Goal: Information Seeking & Learning: Learn about a topic

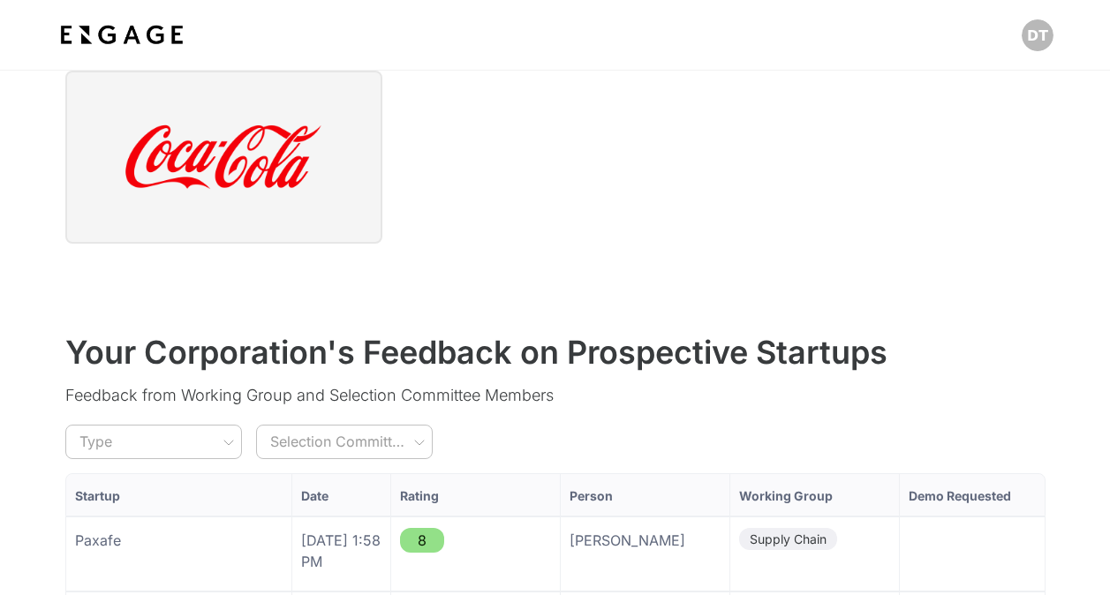
scroll to position [1231, 0]
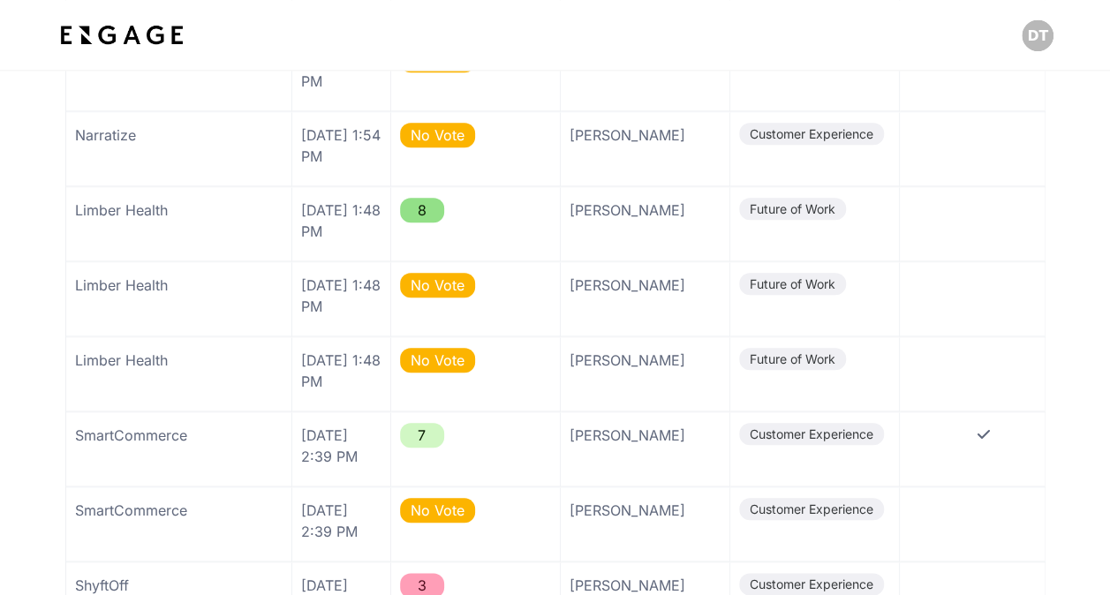
click at [119, 40] on img at bounding box center [122, 35] width 131 height 32
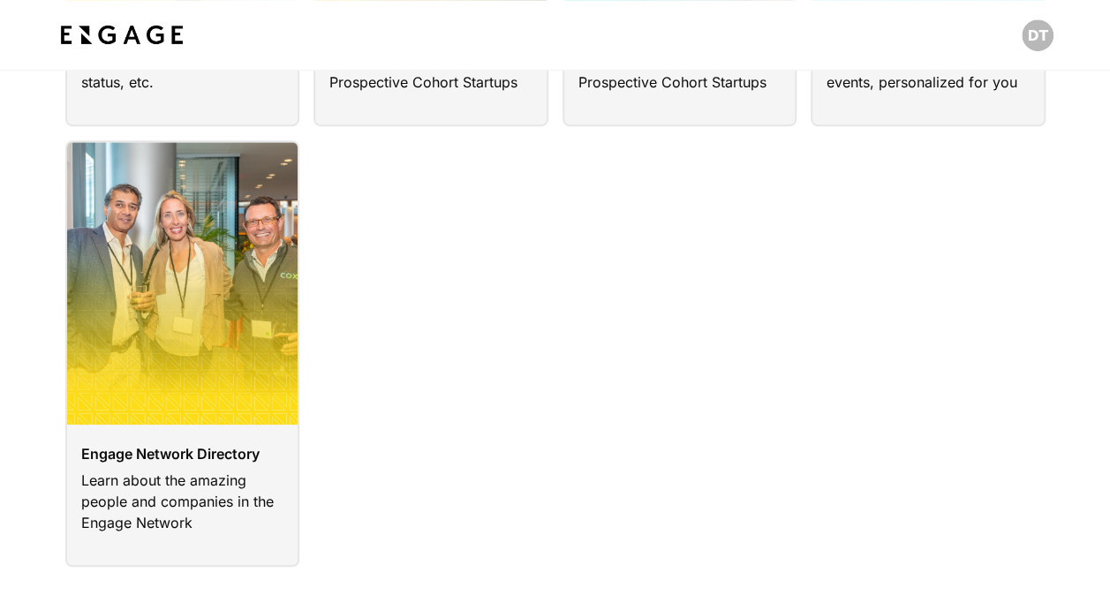
scroll to position [441, 0]
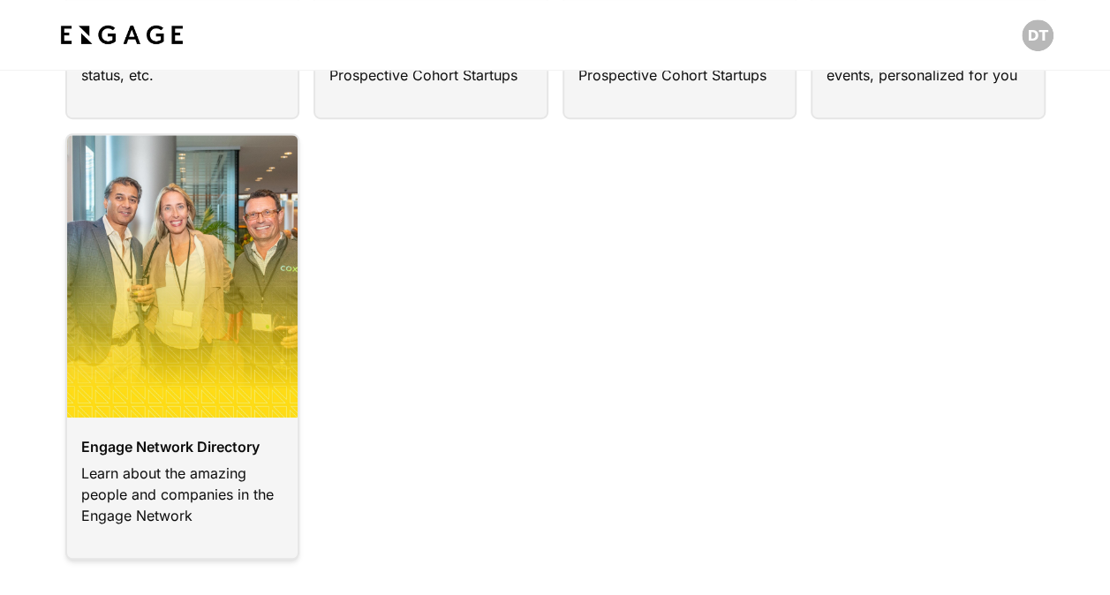
click at [251, 365] on link at bounding box center [182, 346] width 235 height 426
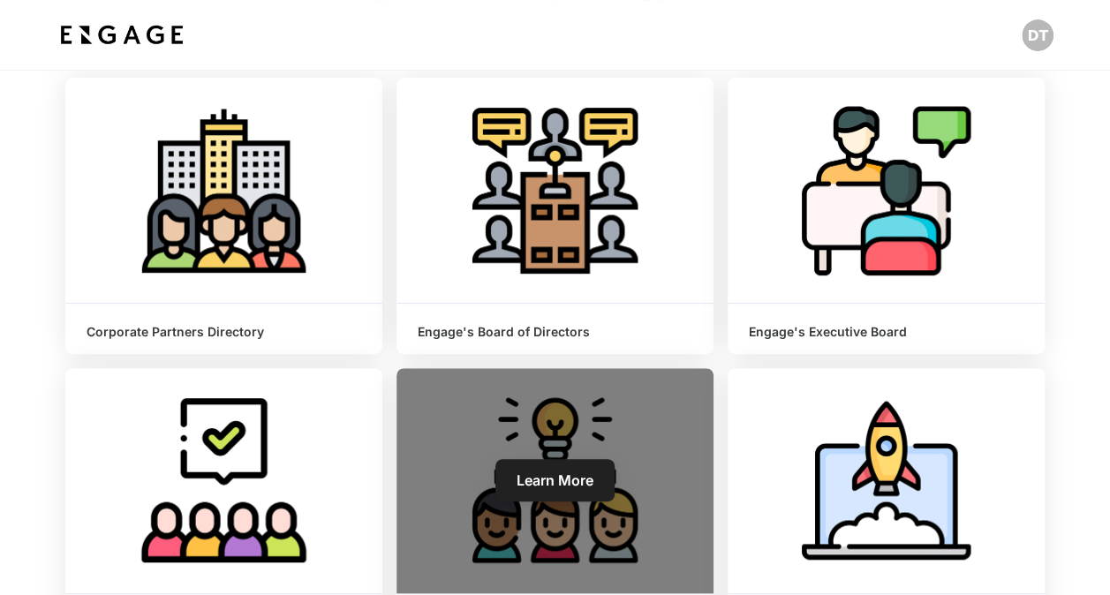
scroll to position [441, 0]
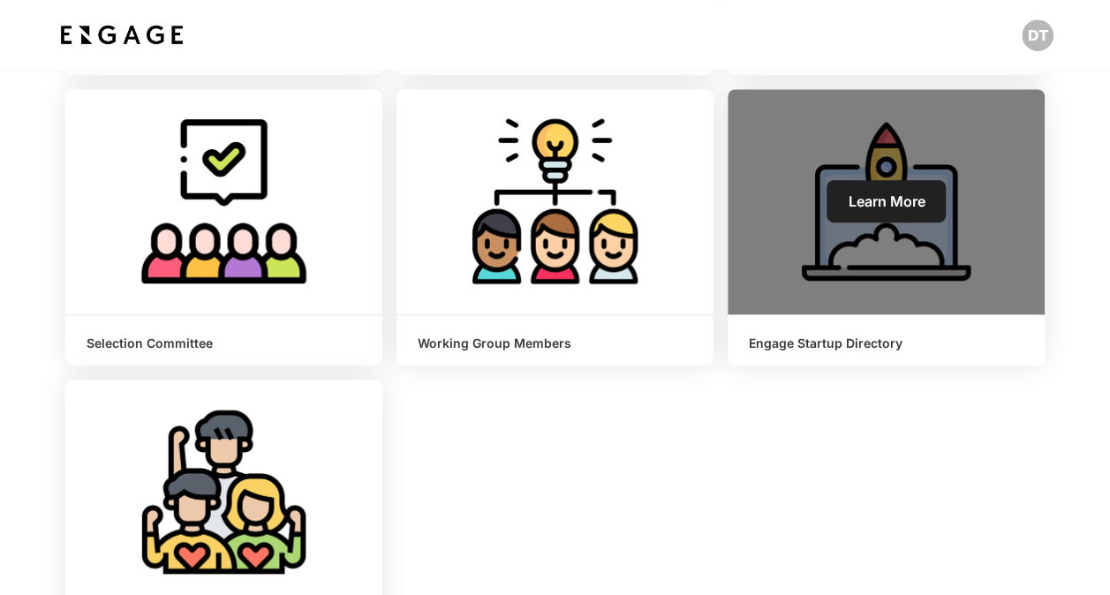
click at [884, 203] on span "Learn More" at bounding box center [886, 201] width 77 height 18
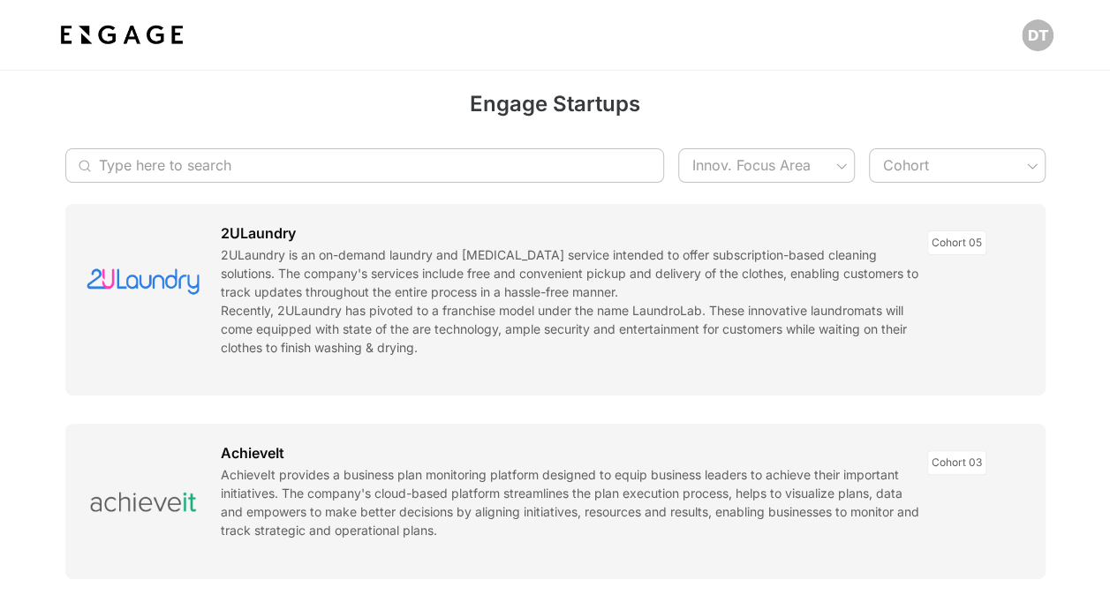
click at [369, 165] on input "Type here to search" at bounding box center [355, 165] width 513 height 34
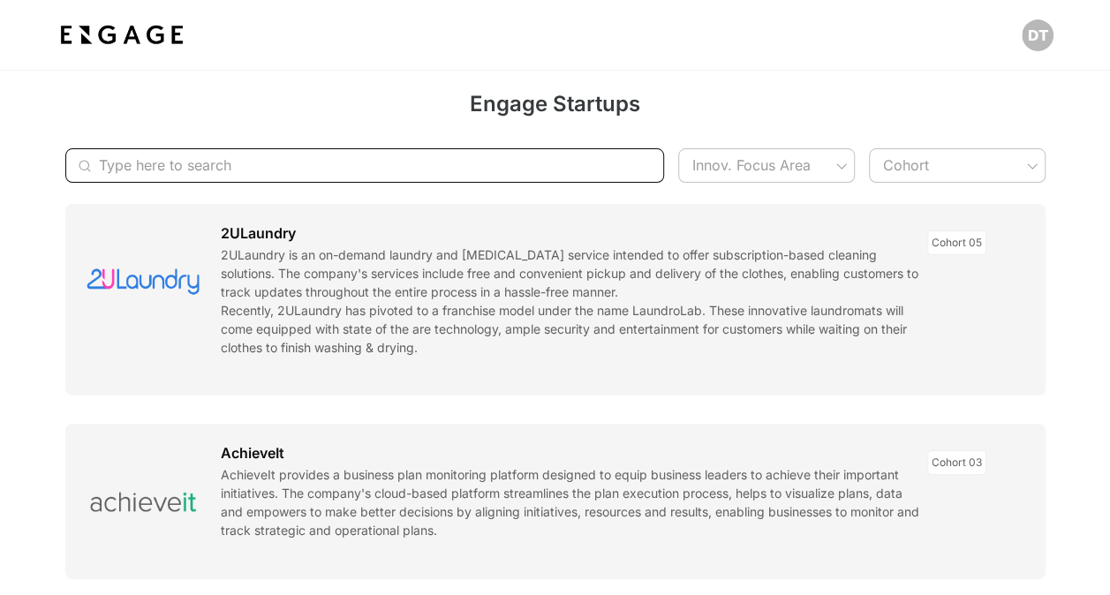
click at [391, 166] on input "Type here to search" at bounding box center [355, 165] width 513 height 34
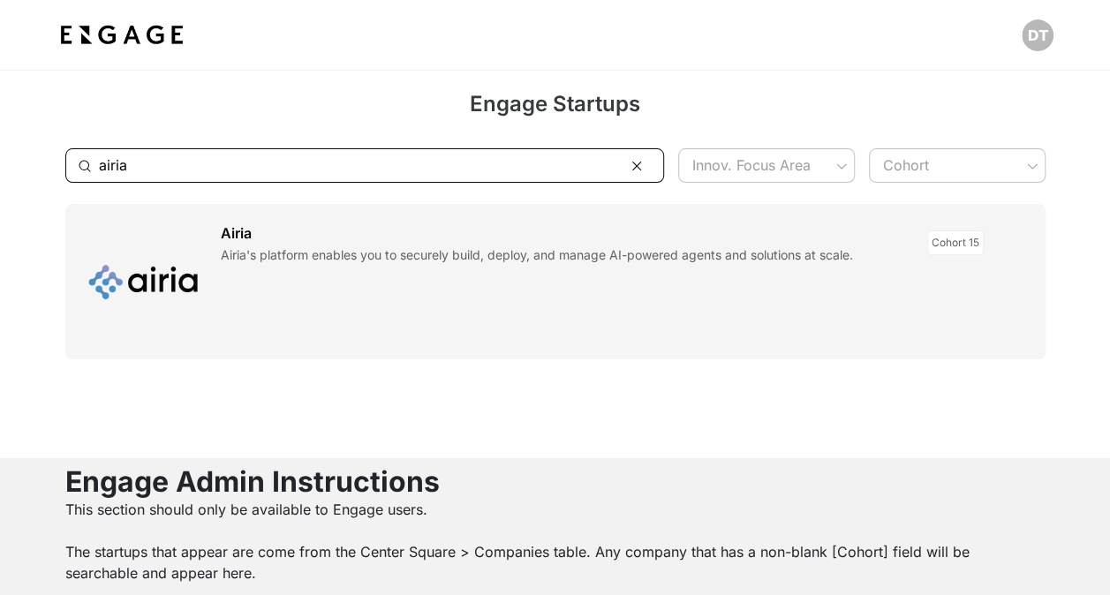
type input "airia"
click at [162, 290] on link at bounding box center [555, 281] width 980 height 155
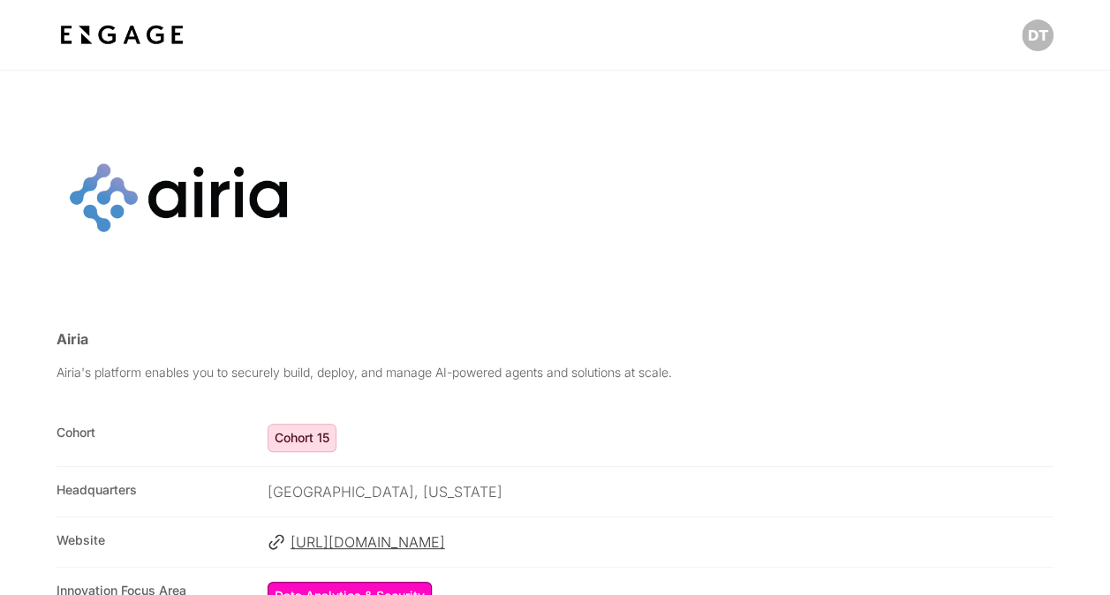
drag, startPoint x: 176, startPoint y: 196, endPoint x: 138, endPoint y: 214, distance: 41.9
click at [138, 214] on div at bounding box center [178, 197] width 226 height 141
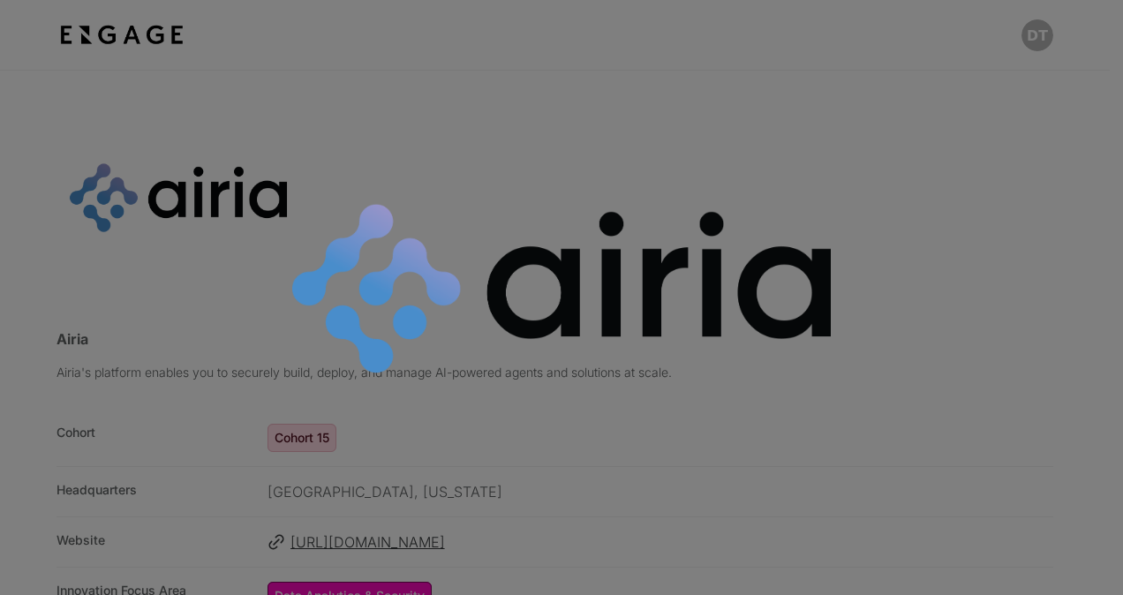
drag, startPoint x: 139, startPoint y: 212, endPoint x: 623, endPoint y: 251, distance: 486.2
click at [470, 182] on img at bounding box center [561, 289] width 561 height 214
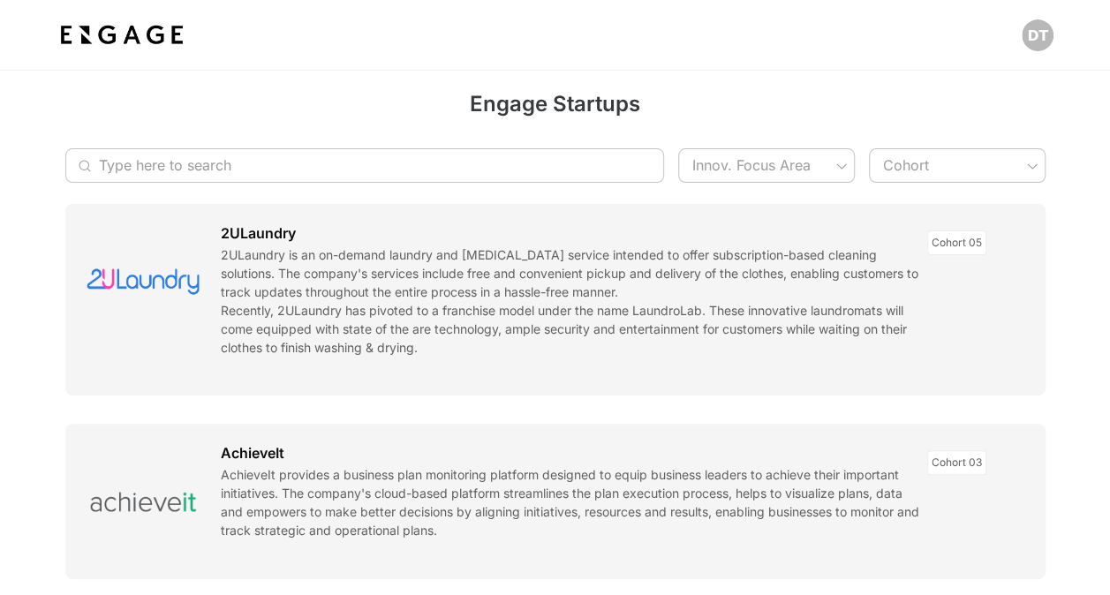
click at [288, 166] on input "Type here to search" at bounding box center [355, 165] width 513 height 34
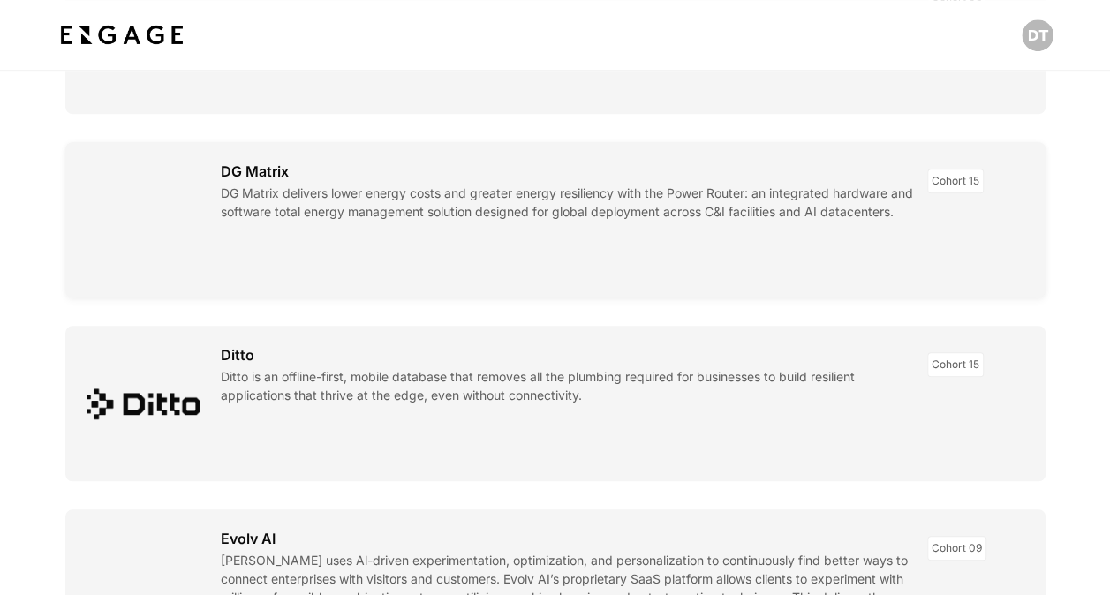
scroll to position [618, 0]
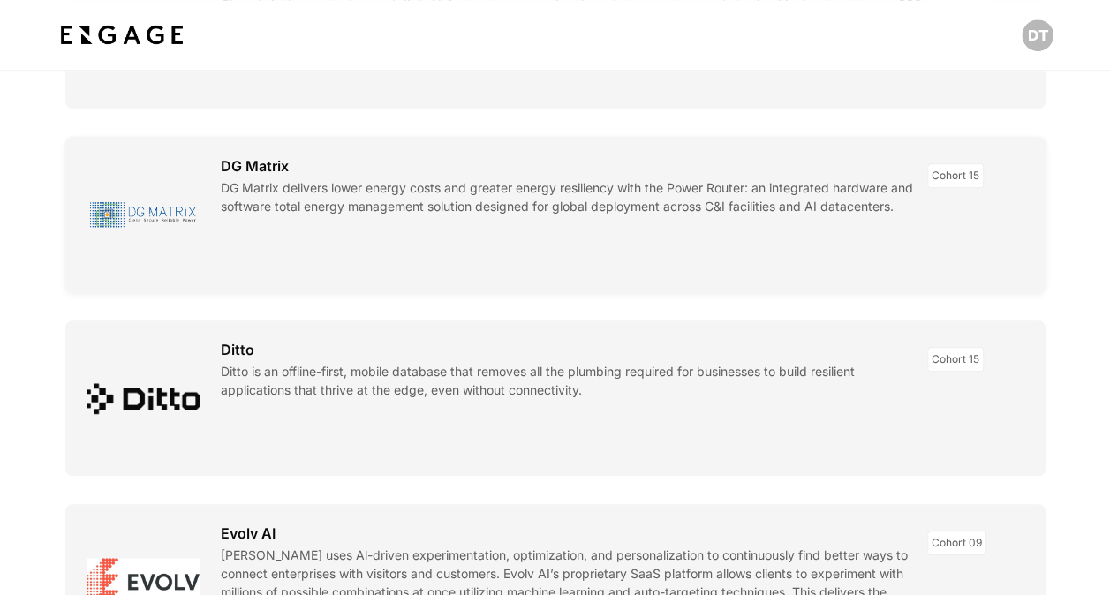
type input "dg"
click at [152, 222] on link at bounding box center [555, 214] width 980 height 155
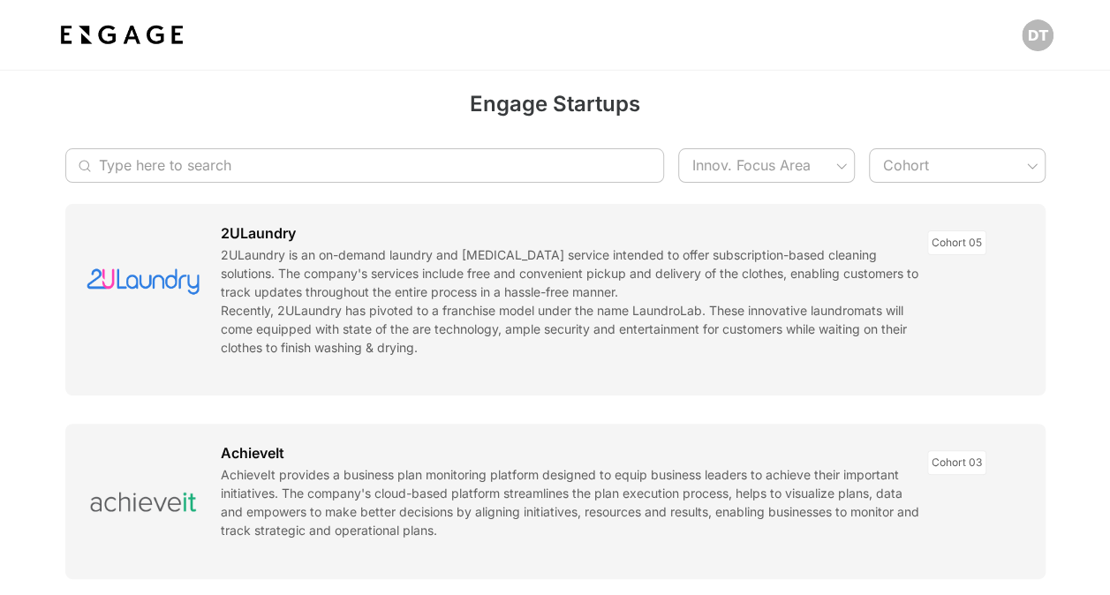
click at [341, 170] on input "Type here to search" at bounding box center [355, 165] width 513 height 34
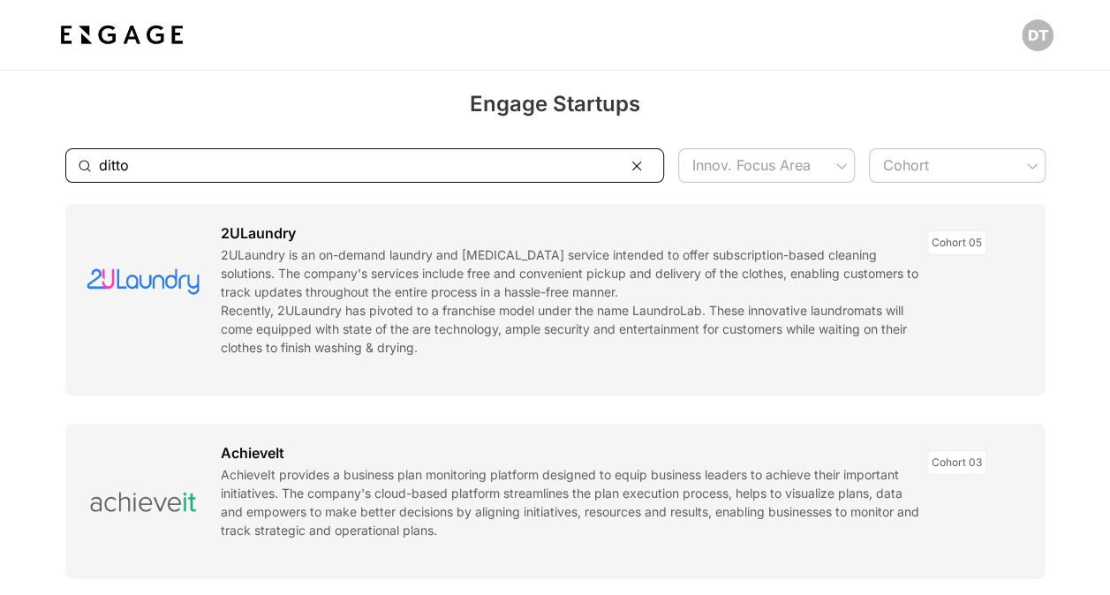
type input "ditto"
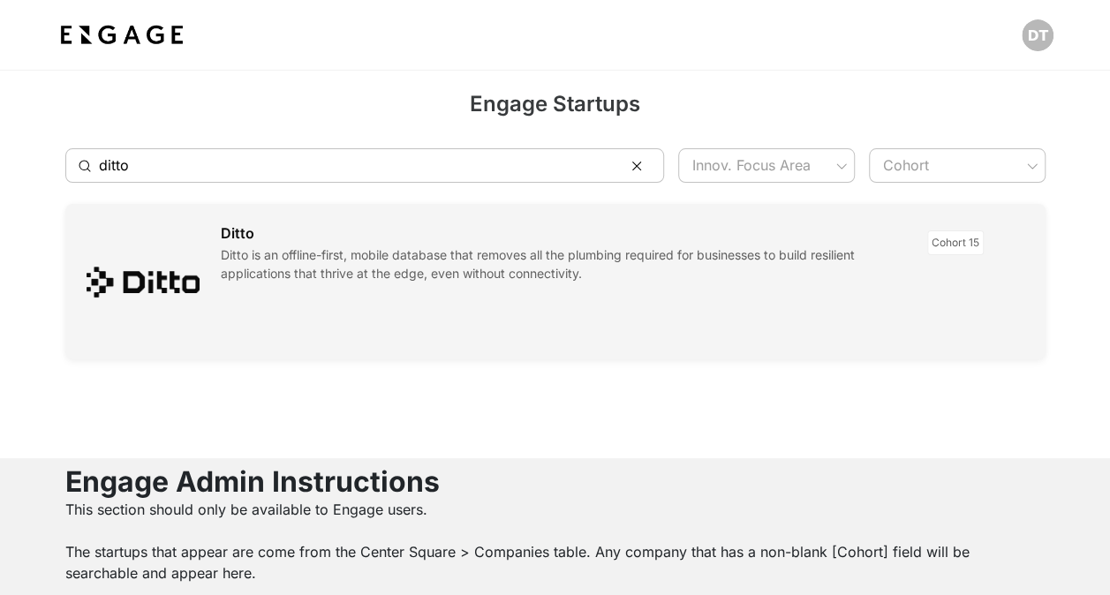
click at [148, 262] on link at bounding box center [555, 281] width 980 height 155
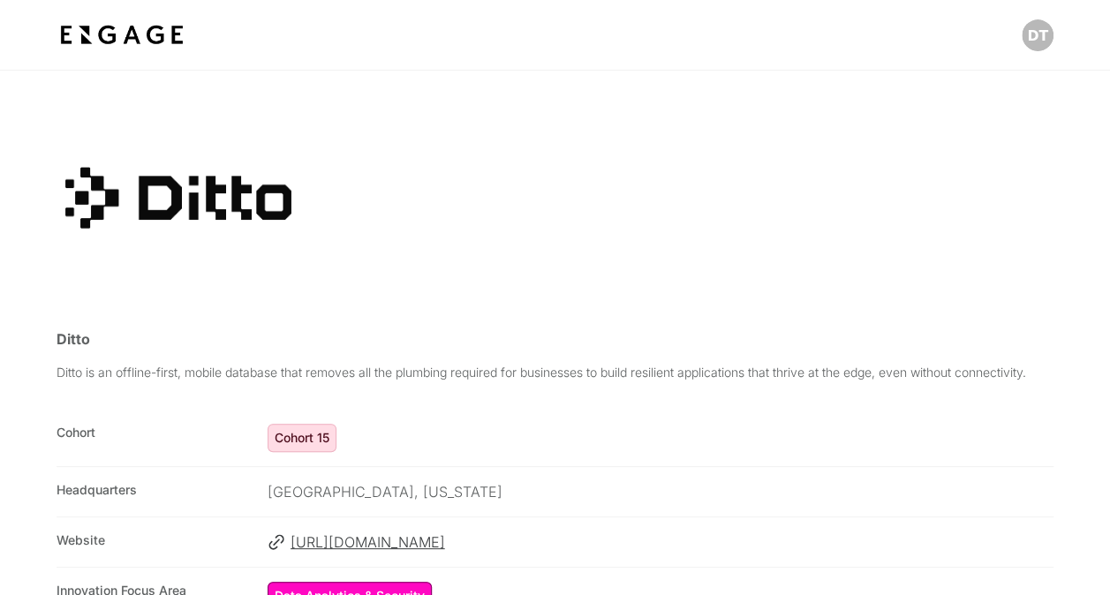
drag, startPoint x: 128, startPoint y: 197, endPoint x: 187, endPoint y: 164, distance: 67.6
click at [187, 164] on div at bounding box center [178, 197] width 226 height 141
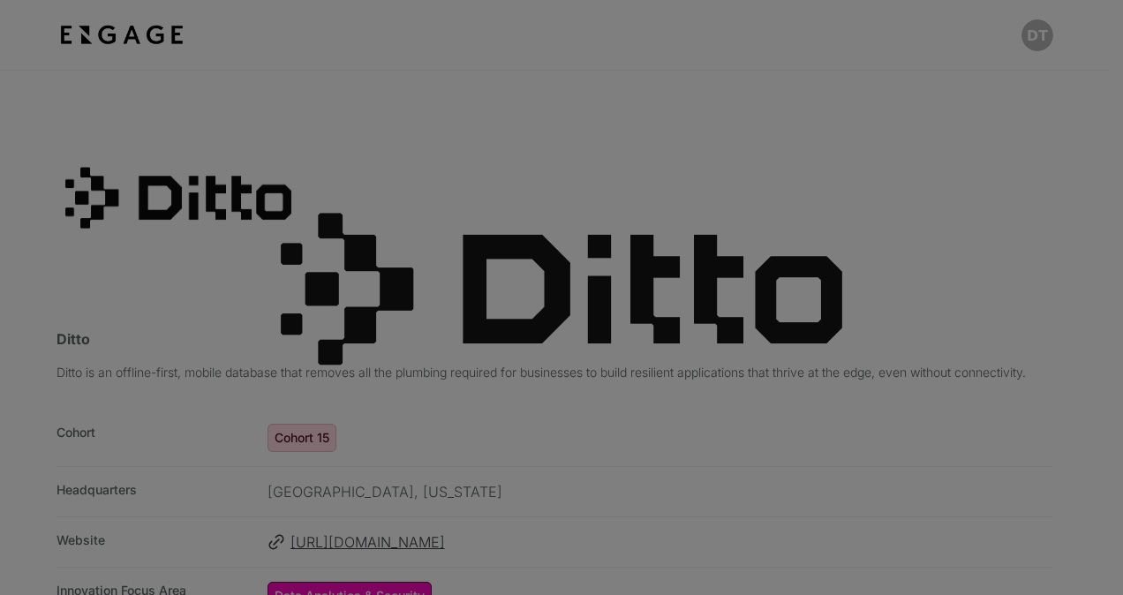
click at [184, 185] on div at bounding box center [561, 297] width 1123 height 595
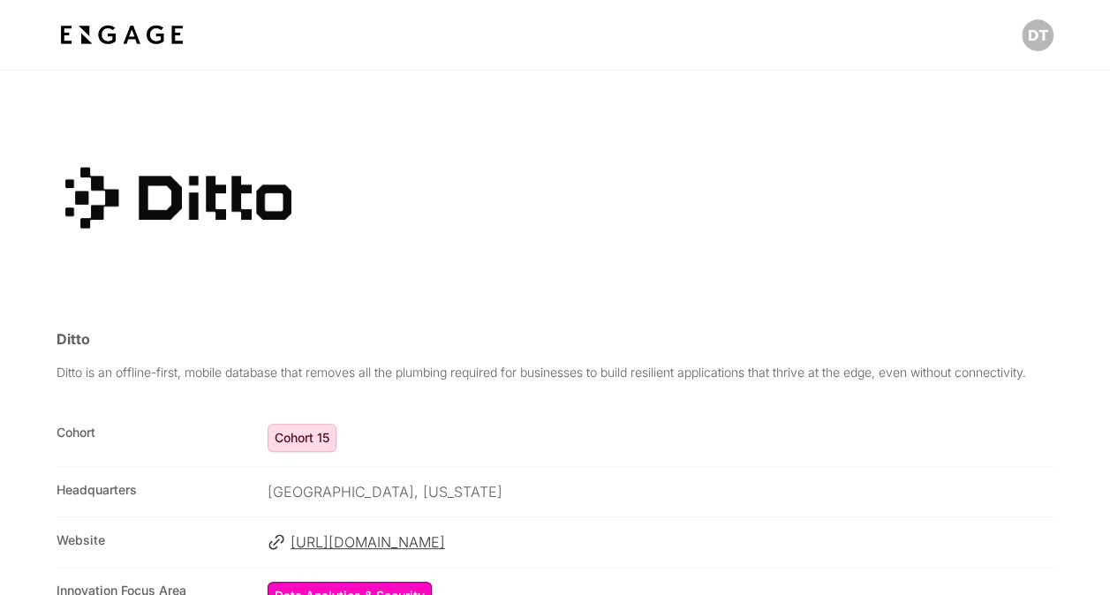
click at [264, 202] on div at bounding box center [178, 197] width 226 height 141
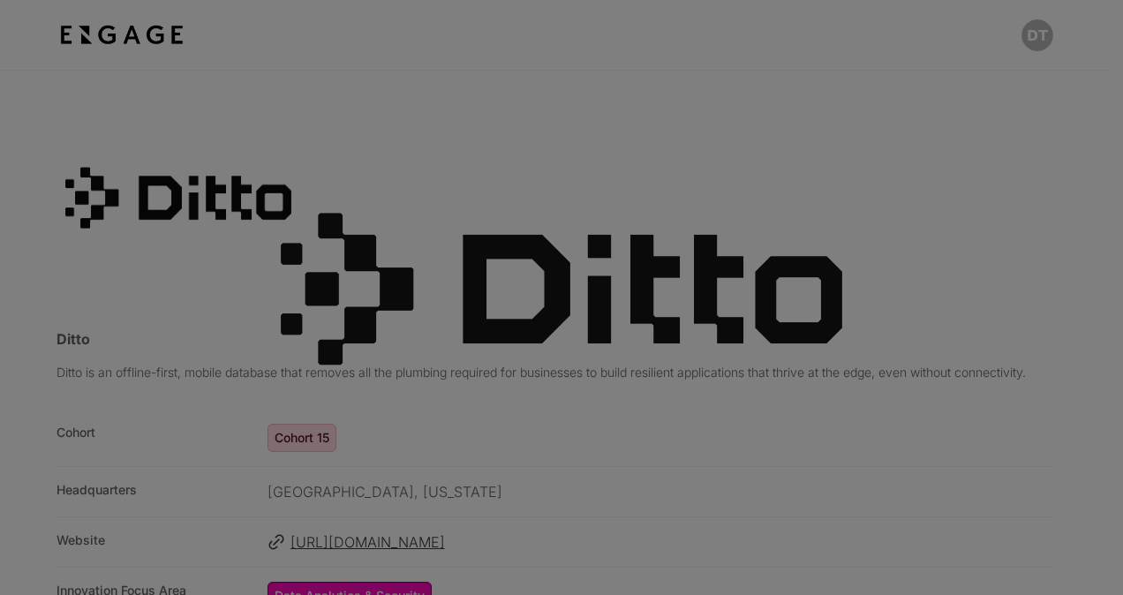
drag, startPoint x: 363, startPoint y: 119, endPoint x: 239, endPoint y: 97, distance: 125.6
click at [362, 119] on div at bounding box center [561, 297] width 1123 height 595
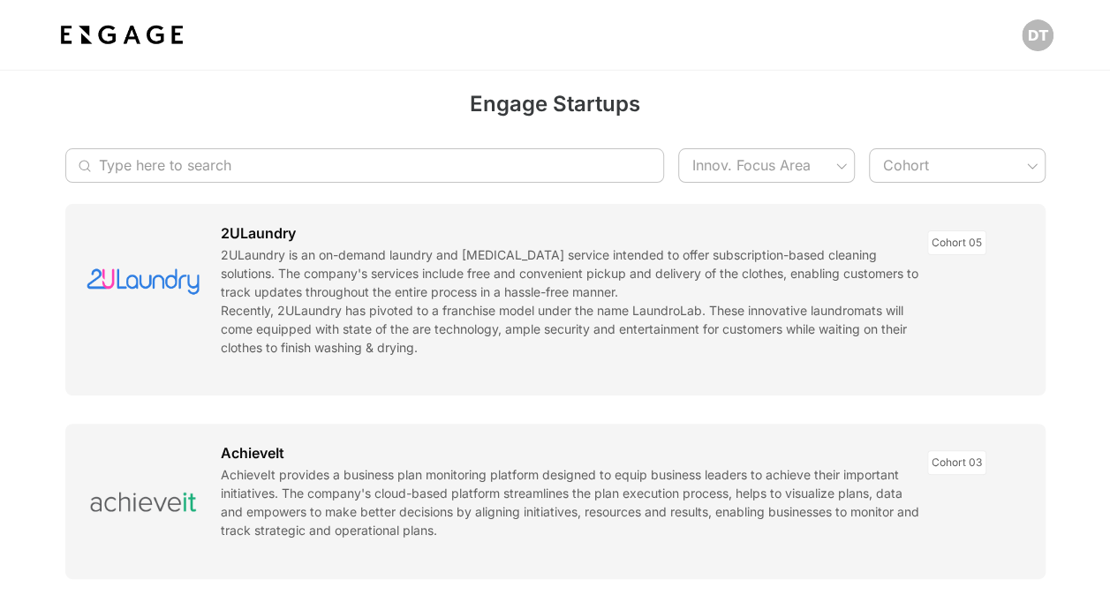
click at [141, 147] on div "​ ​ Innov. Focus Area ​ Cohort ​" at bounding box center [555, 165] width 980 height 49
click at [139, 166] on input "Type here to search" at bounding box center [355, 165] width 513 height 34
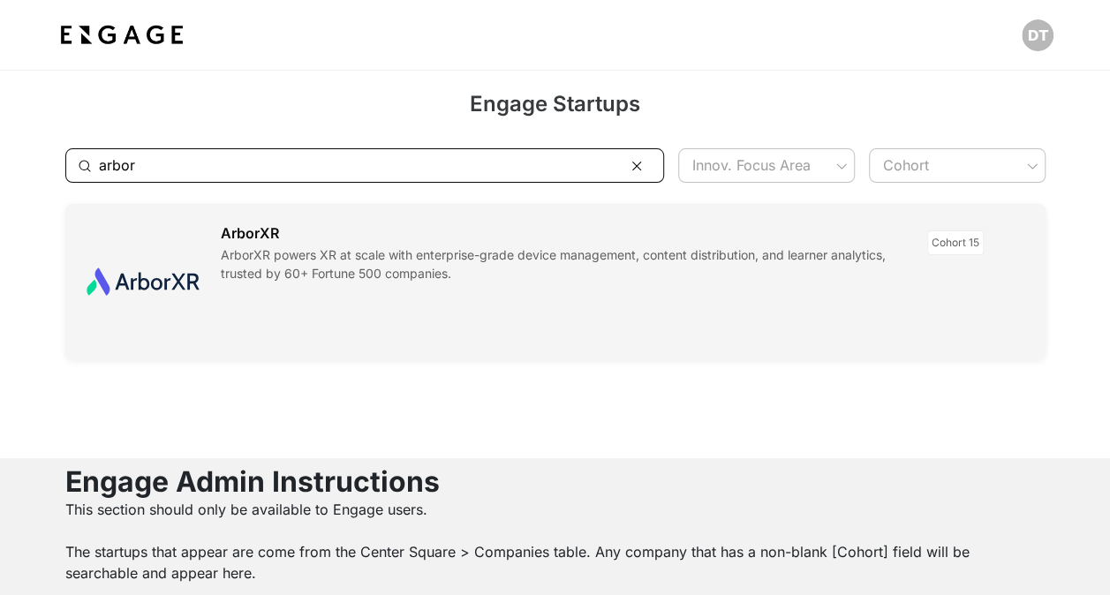
type input "arbor"
click at [170, 274] on link at bounding box center [555, 281] width 980 height 155
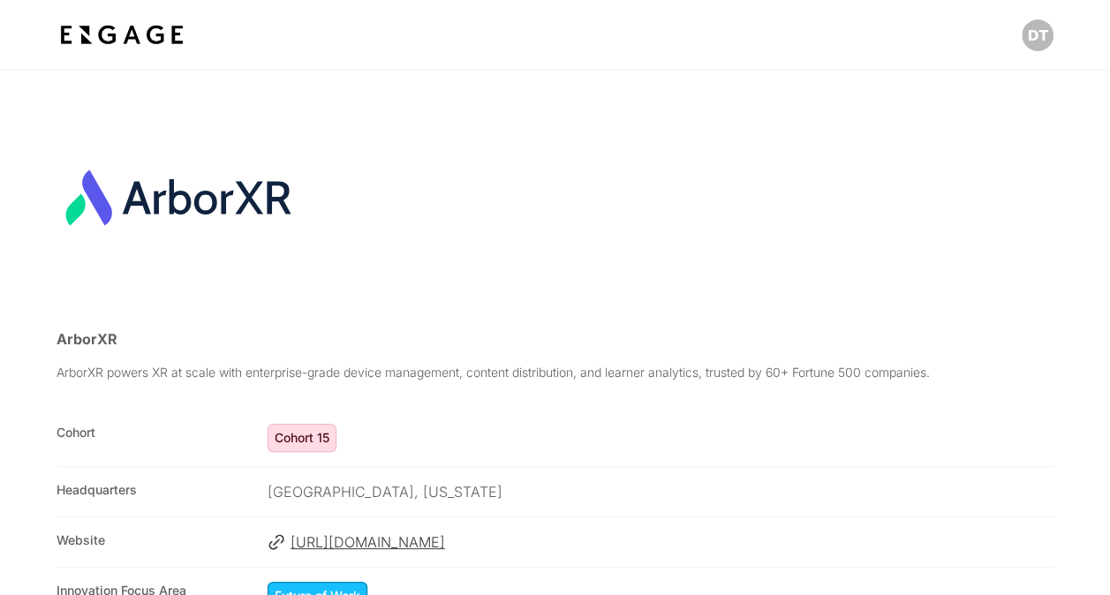
click at [170, 200] on div at bounding box center [178, 197] width 226 height 141
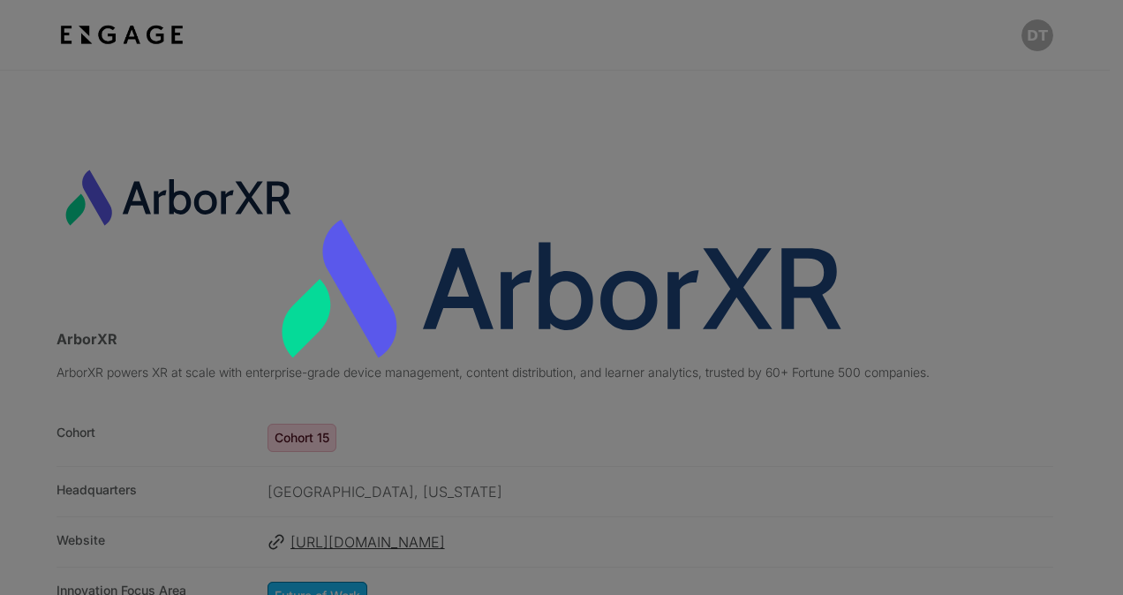
drag, startPoint x: 239, startPoint y: 101, endPoint x: 217, endPoint y: 92, distance: 23.8
click at [239, 101] on div at bounding box center [561, 297] width 1123 height 595
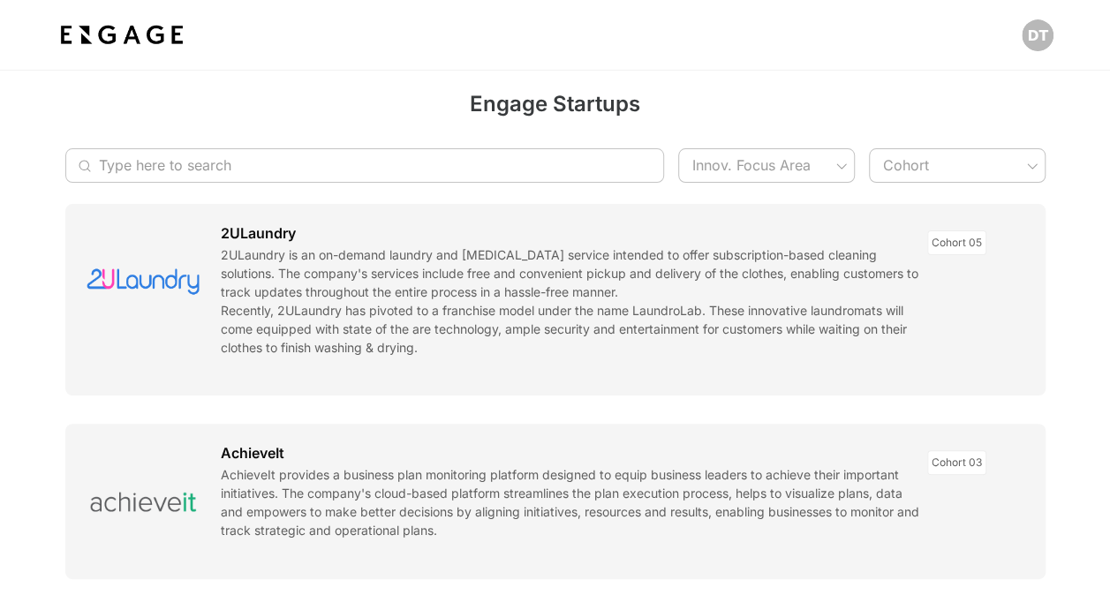
click at [339, 162] on input "Type here to search" at bounding box center [355, 165] width 513 height 34
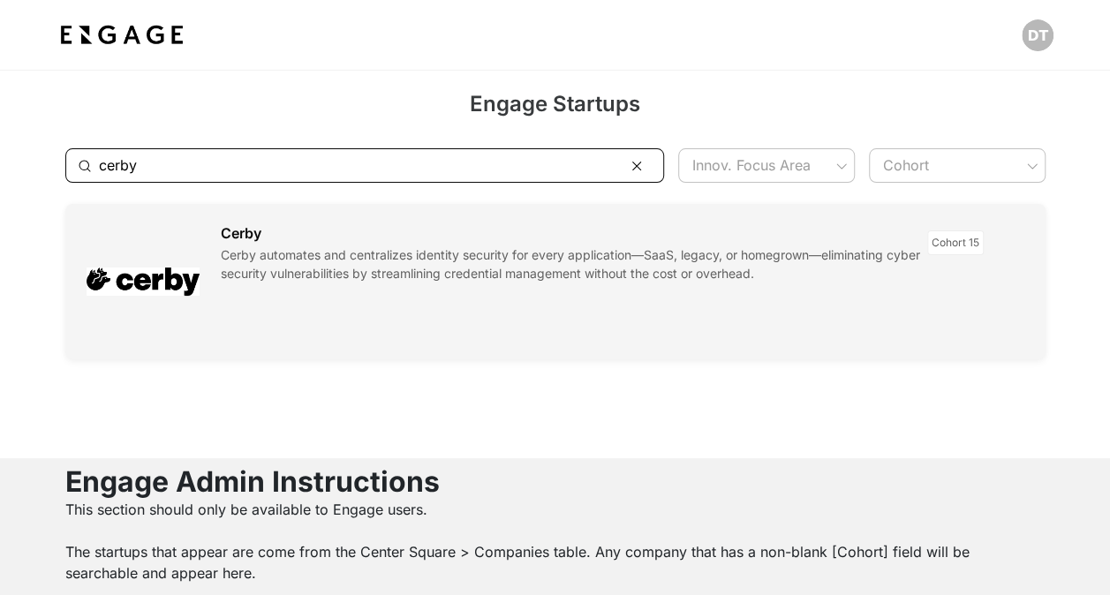
type input "cerby"
click at [164, 284] on link at bounding box center [555, 281] width 980 height 155
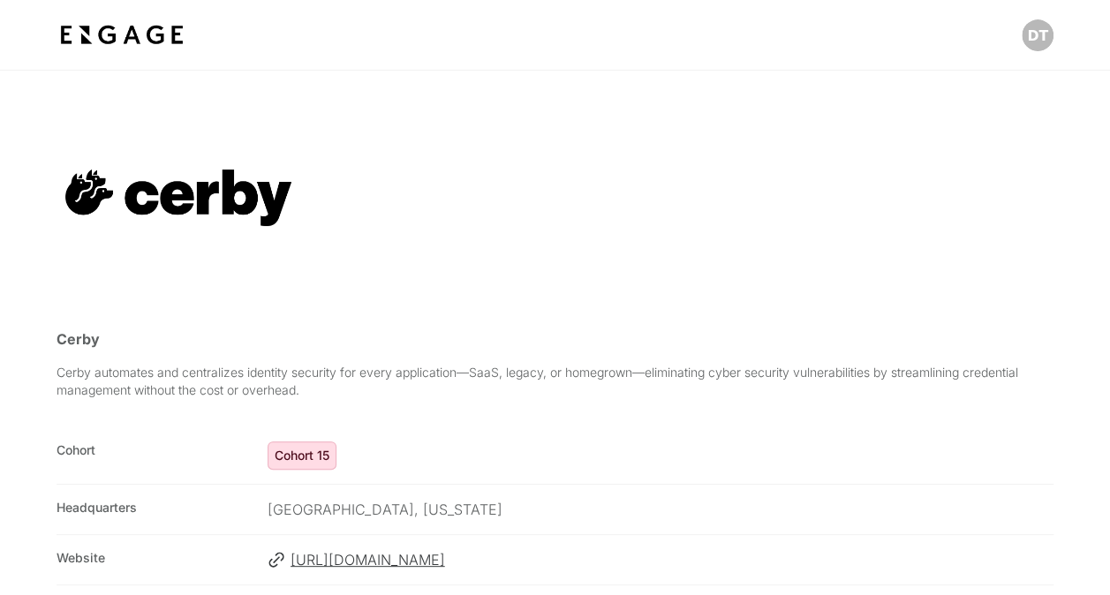
click at [249, 198] on div at bounding box center [178, 197] width 226 height 141
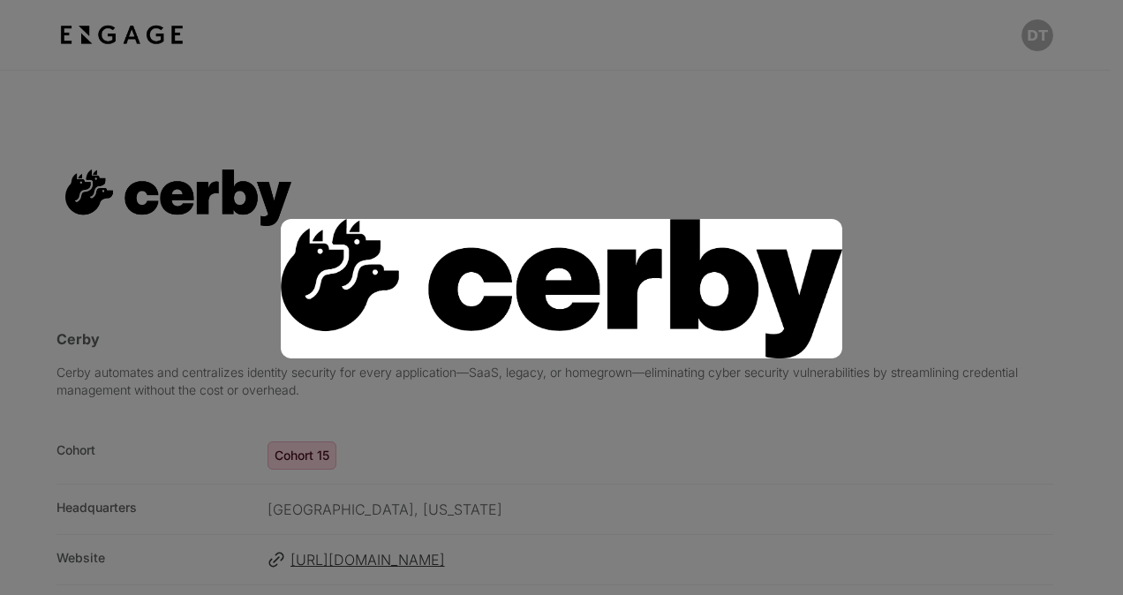
drag, startPoint x: 494, startPoint y: 115, endPoint x: 406, endPoint y: 106, distance: 87.8
click at [494, 115] on div at bounding box center [561, 297] width 1123 height 595
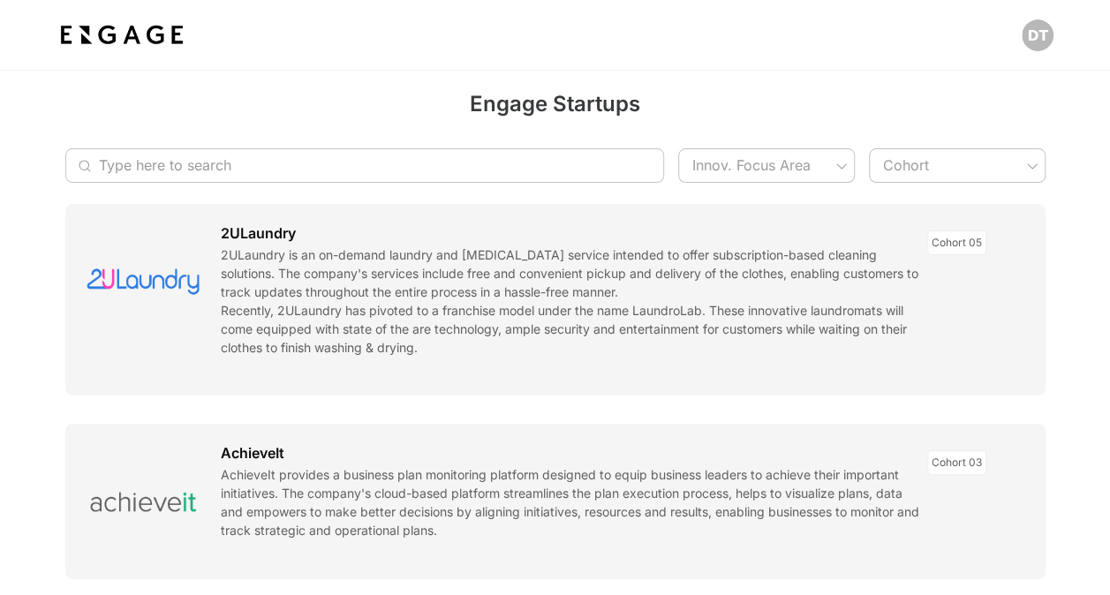
click at [209, 152] on input "Type here to search" at bounding box center [355, 165] width 513 height 34
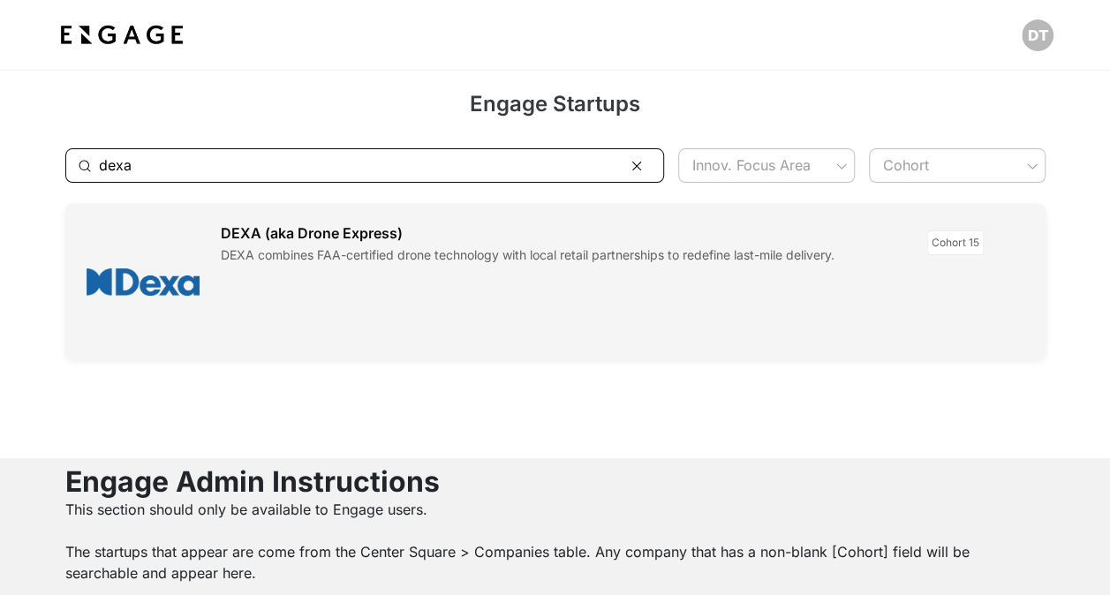
type input "dexa"
click at [123, 285] on link at bounding box center [555, 281] width 980 height 155
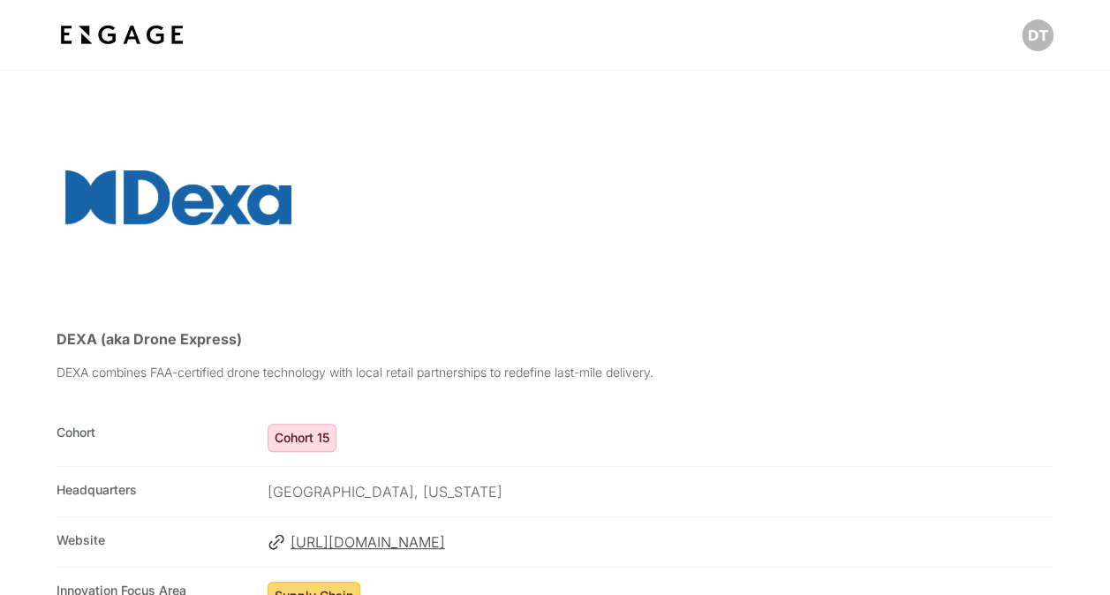
click at [231, 216] on div at bounding box center [178, 197] width 226 height 141
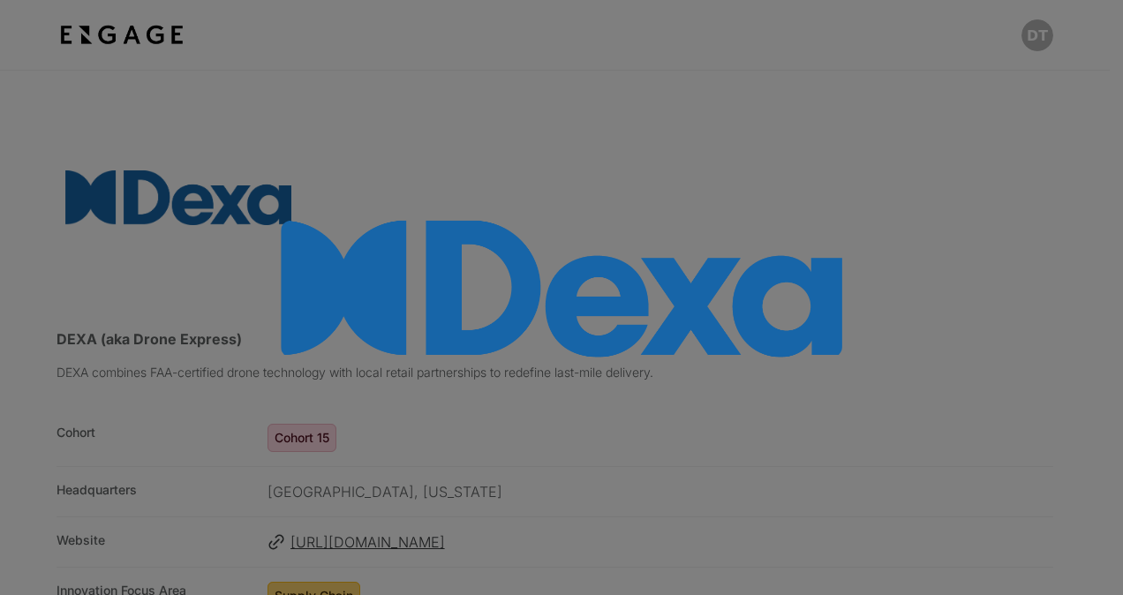
click at [590, 68] on div at bounding box center [561, 297] width 1123 height 595
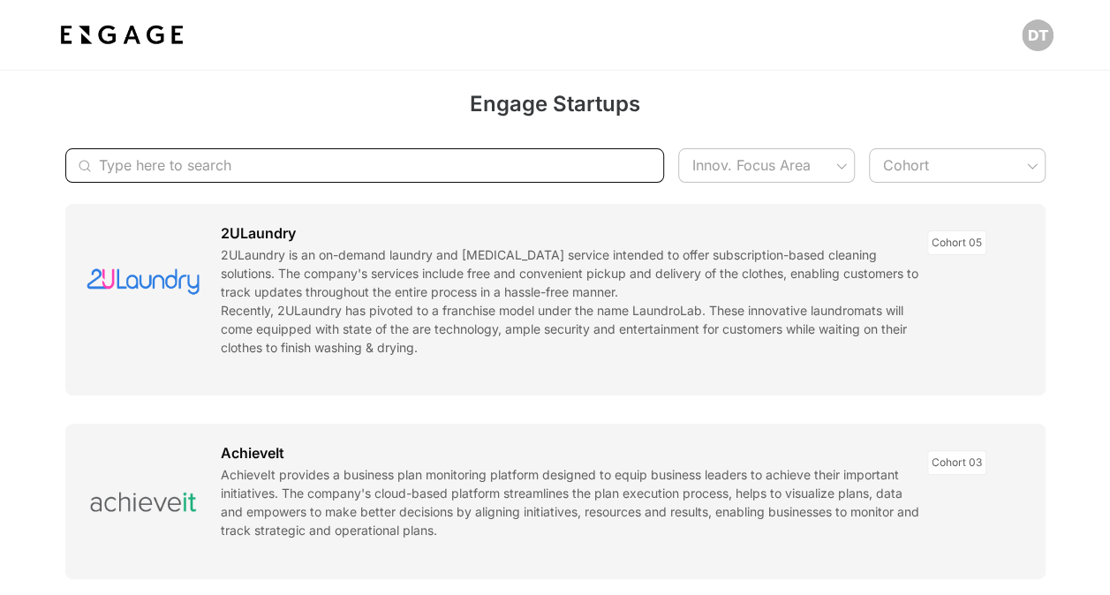
click at [448, 168] on input "Type here to search" at bounding box center [355, 165] width 513 height 34
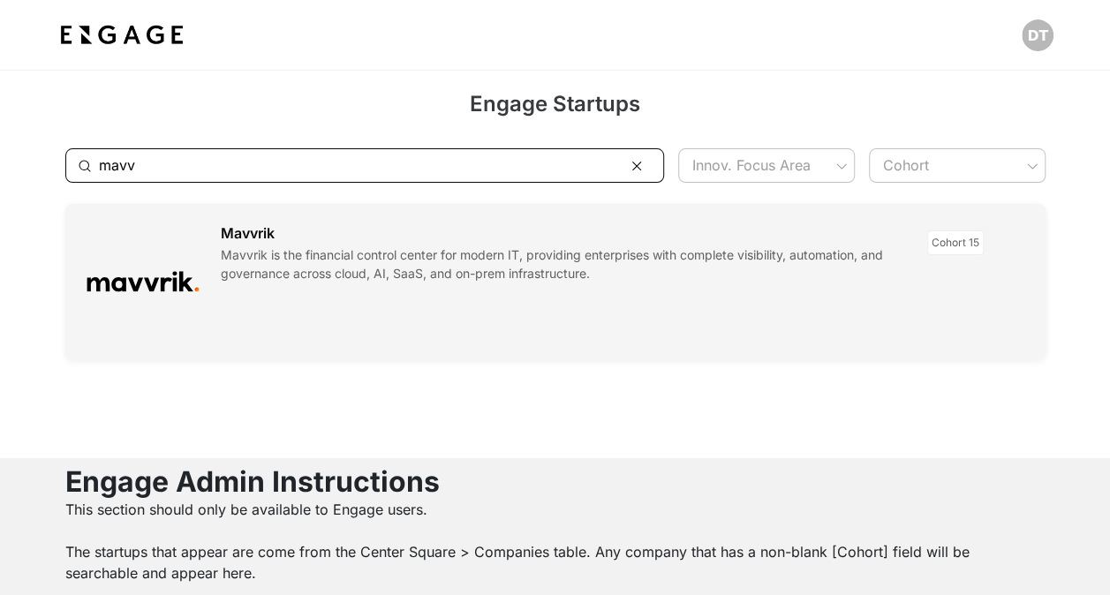
type input "mavv"
click at [104, 288] on link at bounding box center [555, 281] width 980 height 155
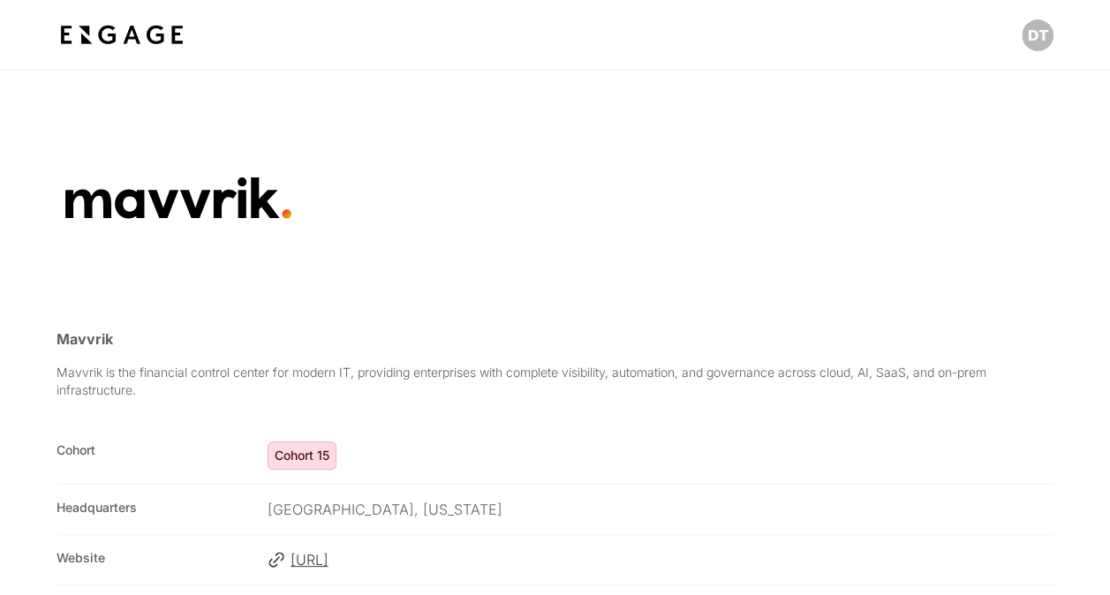
click at [173, 198] on div at bounding box center [178, 197] width 226 height 141
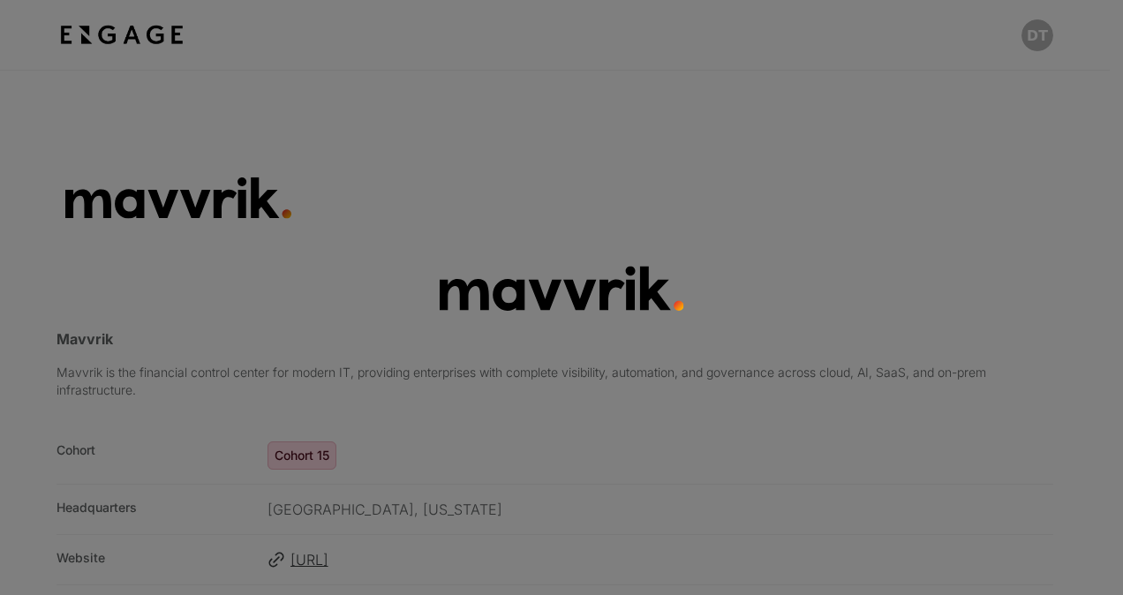
click at [547, 179] on div at bounding box center [561, 297] width 1123 height 595
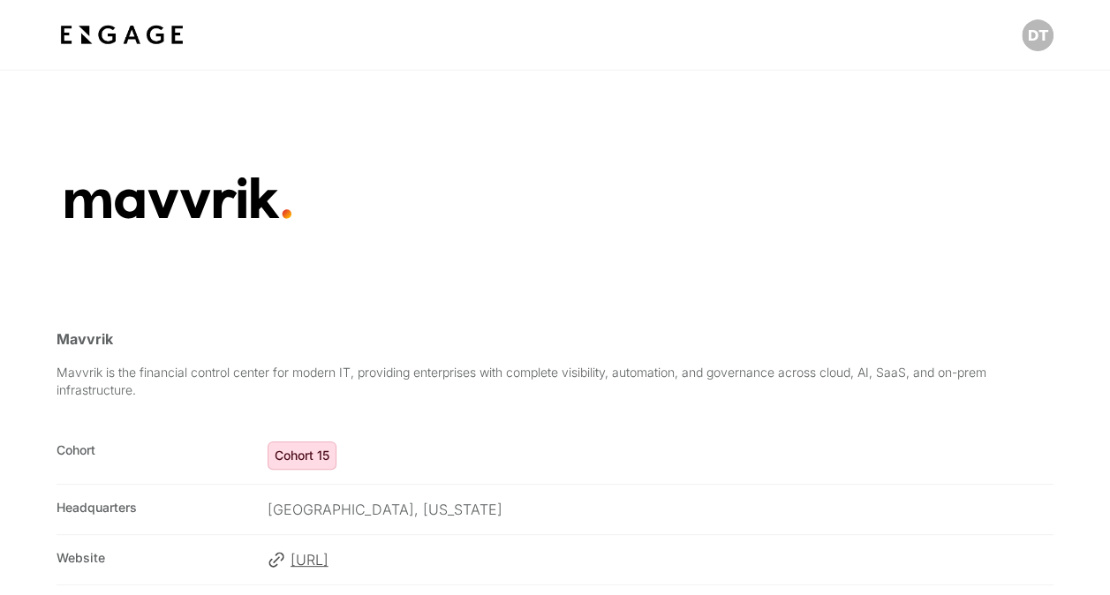
click at [404, 565] on span "[URL]" at bounding box center [671, 559] width 763 height 21
click at [254, 176] on div at bounding box center [178, 197] width 226 height 141
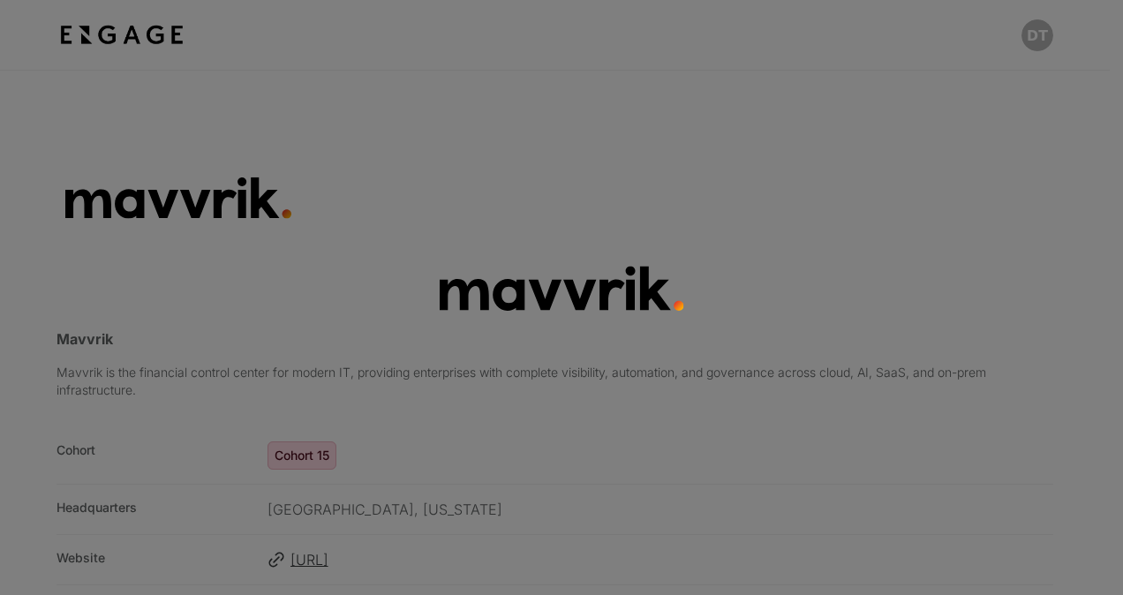
click at [726, 72] on div at bounding box center [561, 297] width 1123 height 595
